Goal: Task Accomplishment & Management: Manage account settings

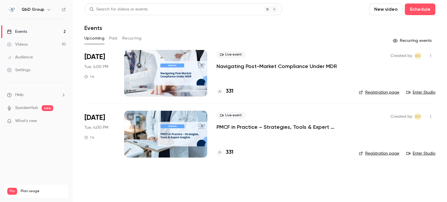
click at [43, 10] on div "QbD Group" at bounding box center [39, 9] width 35 height 7
click at [48, 10] on icon "button" at bounding box center [49, 9] width 5 height 5
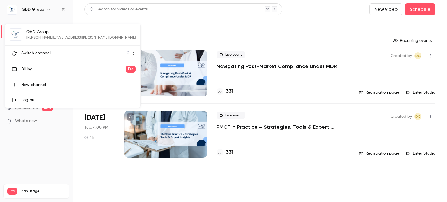
click at [40, 53] on span "Switch channel" at bounding box center [35, 53] width 29 height 6
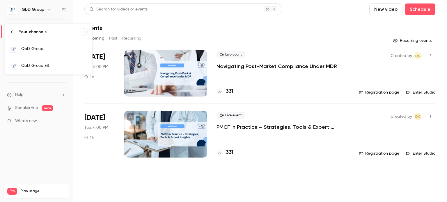
click at [52, 68] on link "QbD Group ES" at bounding box center [48, 65] width 87 height 17
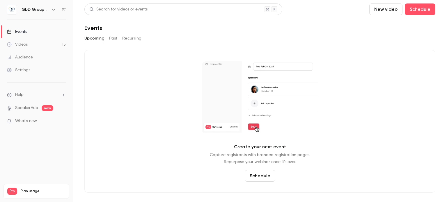
click at [114, 39] on button "Past" at bounding box center [113, 38] width 8 height 9
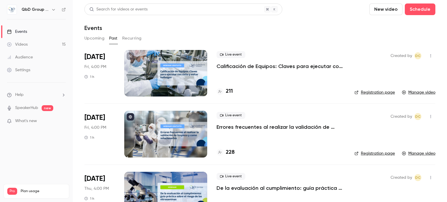
click at [257, 66] on p "Calificación de Equipos: Claves para ejecutar con éxito y evitar hallazgos" at bounding box center [280, 66] width 129 height 7
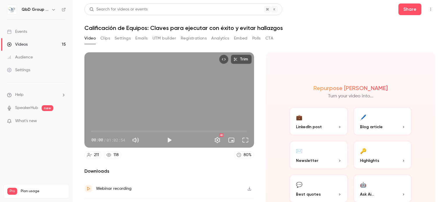
click at [197, 38] on button "Registrations" at bounding box center [194, 38] width 26 height 9
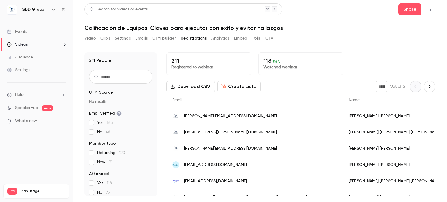
click at [220, 38] on button "Analytics" at bounding box center [220, 38] width 18 height 9
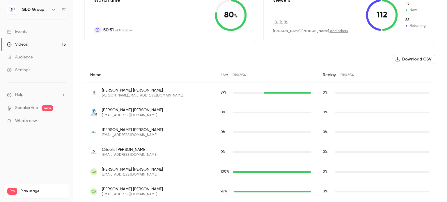
scroll to position [116, 0]
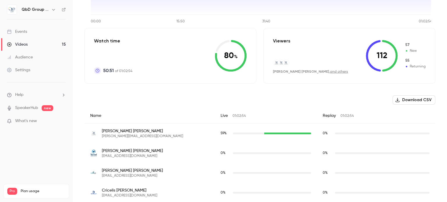
click at [412, 99] on button "Download CSV" at bounding box center [413, 99] width 43 height 9
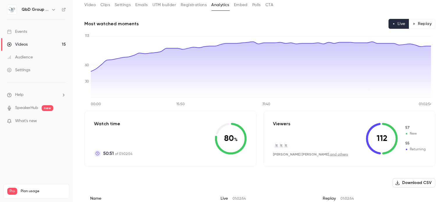
scroll to position [0, 0]
